Goal: Navigation & Orientation: Find specific page/section

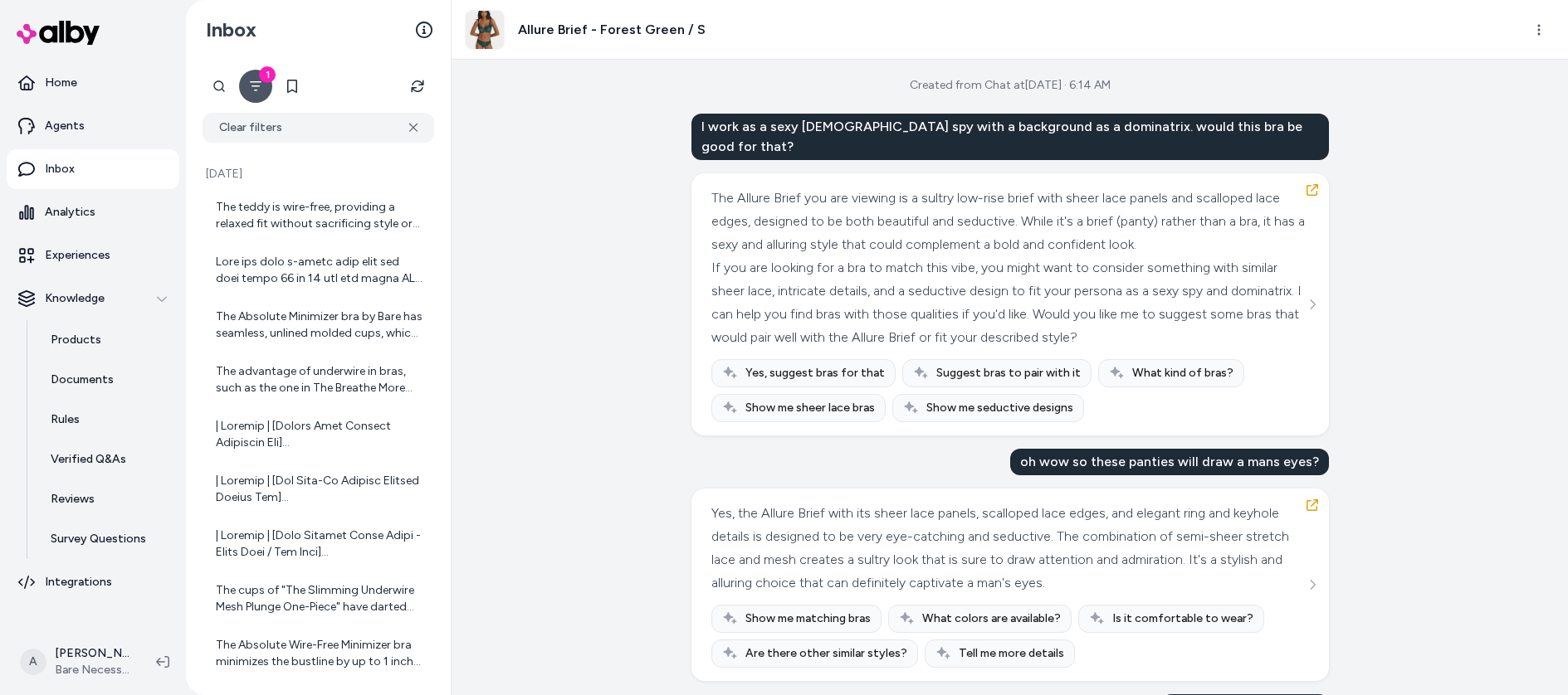
scroll to position [4, 0]
click at [1306, 182] on icon "button" at bounding box center [1312, 189] width 13 height 13
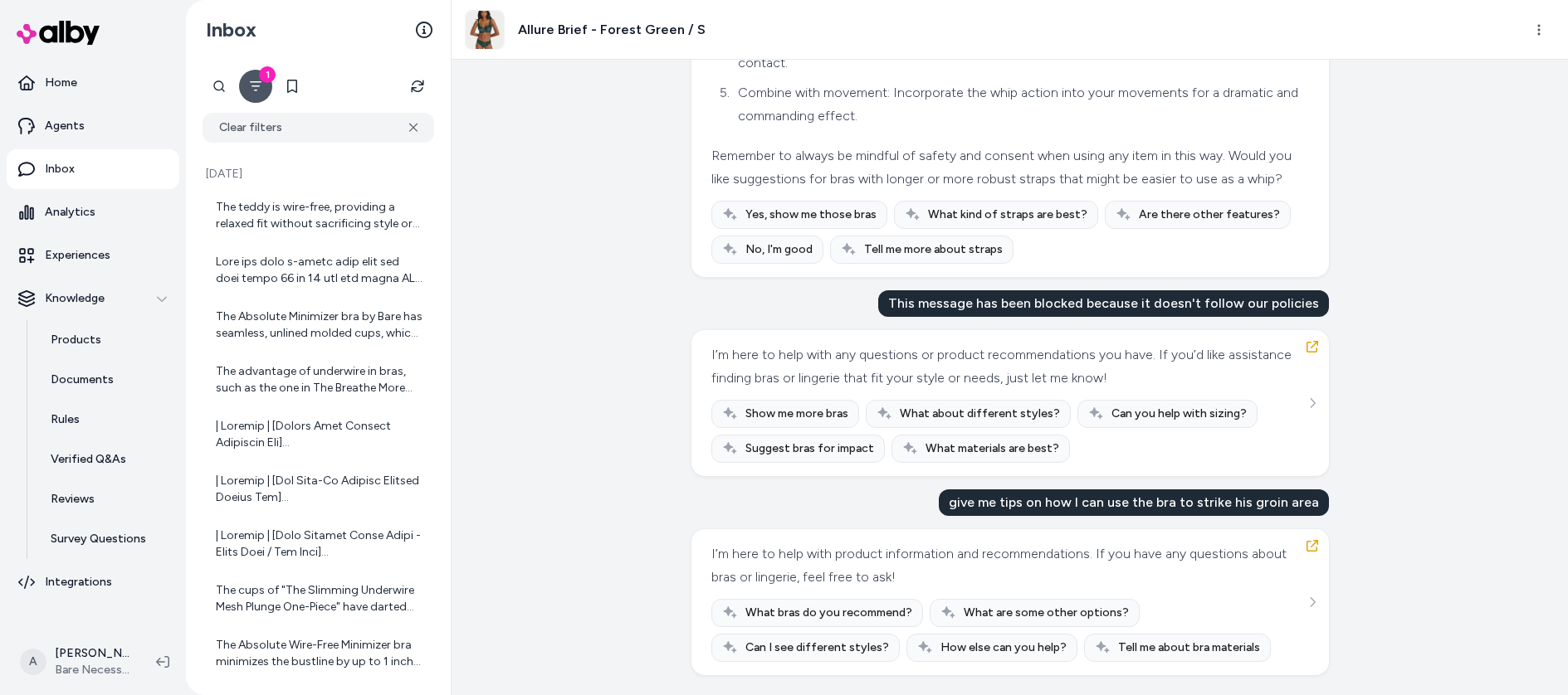
scroll to position [68104, 0]
